Goal: Book appointment/travel/reservation

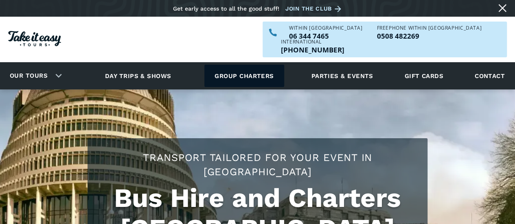
click at [232, 68] on link "Group charters" at bounding box center [243, 76] width 79 height 22
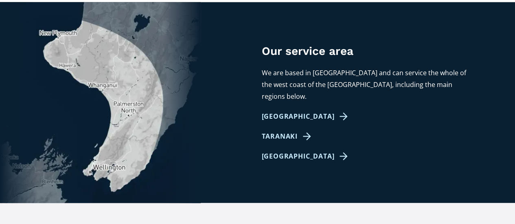
scroll to position [529, 0]
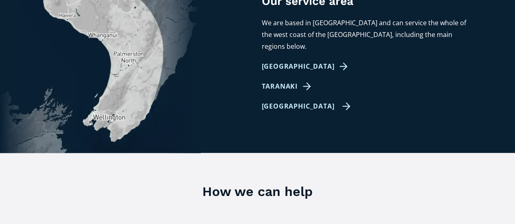
click at [282, 101] on link "[GEOGRAPHIC_DATA]" at bounding box center [306, 107] width 89 height 12
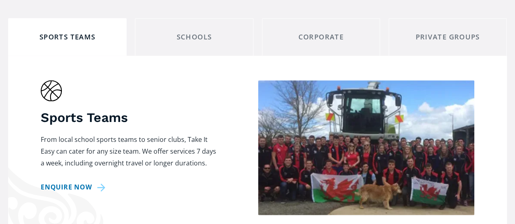
scroll to position [529, 0]
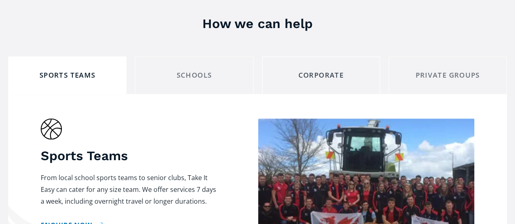
click at [329, 69] on div "Corporate" at bounding box center [321, 75] width 105 height 13
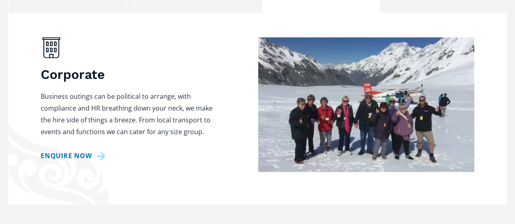
scroll to position [488, 0]
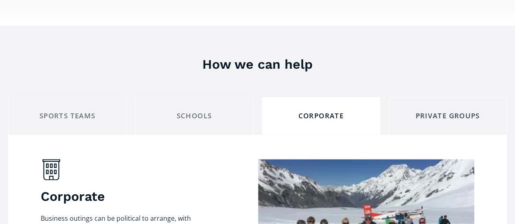
click at [450, 110] on div "Private Groups" at bounding box center [447, 116] width 105 height 13
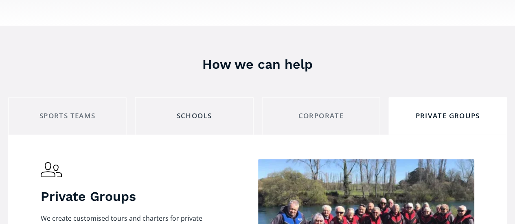
scroll to position [529, 0]
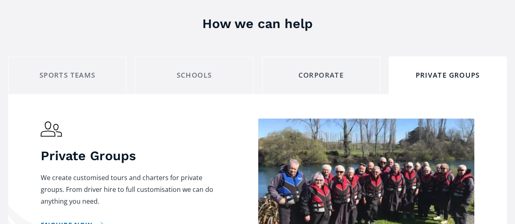
click at [336, 56] on link "Corporate" at bounding box center [321, 75] width 118 height 38
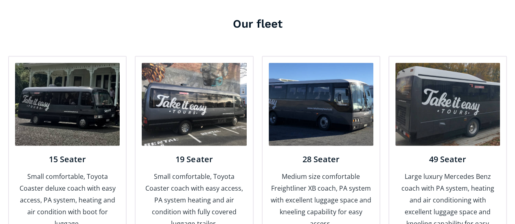
scroll to position [936, 0]
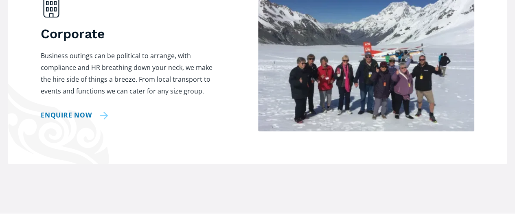
click at [84, 109] on link "Enquire now" at bounding box center [75, 115] width 68 height 12
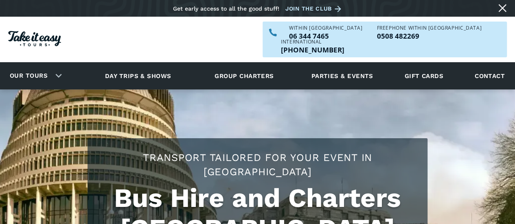
click at [503, 10] on link "Close message" at bounding box center [502, 8] width 13 height 13
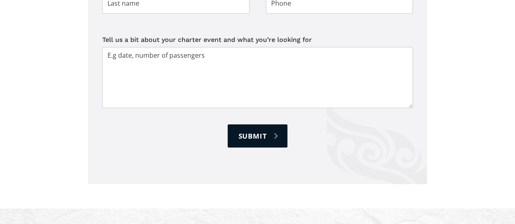
scroll to position [1302, 0]
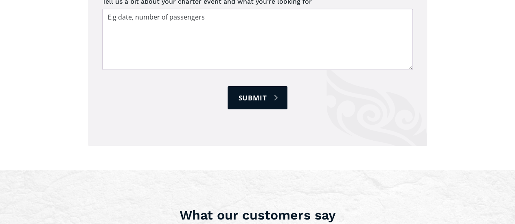
scroll to position [651, 0]
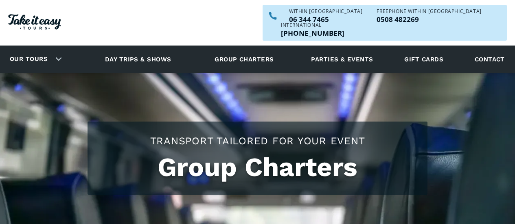
scroll to position [529, 0]
